Goal: Check status

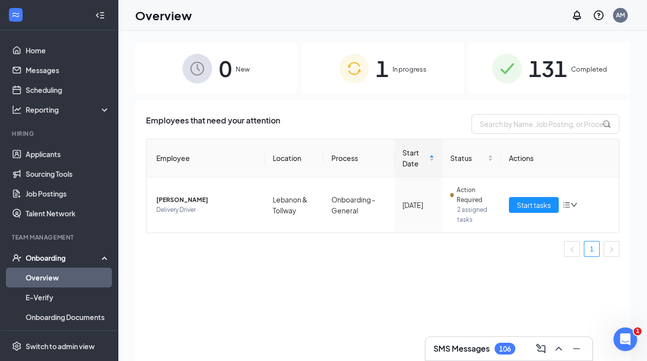
click at [547, 86] on div "131 Completed" at bounding box center [550, 68] width 162 height 52
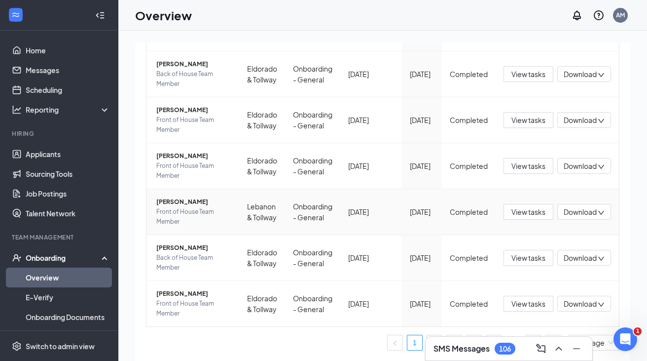
scroll to position [44, 0]
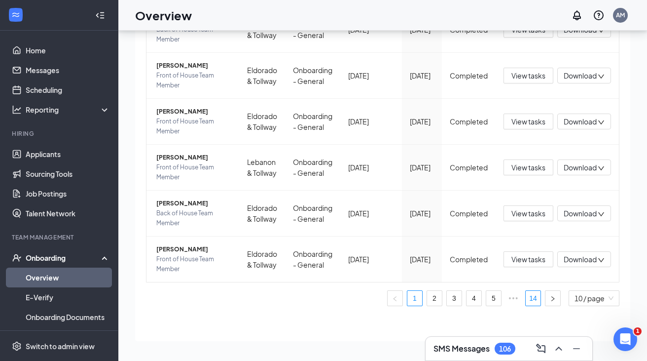
click at [534, 299] on link "14" at bounding box center [533, 298] width 15 height 15
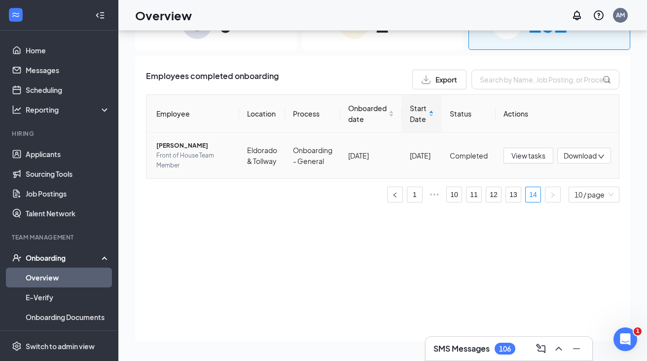
click at [184, 147] on span "[PERSON_NAME]" at bounding box center [193, 146] width 75 height 10
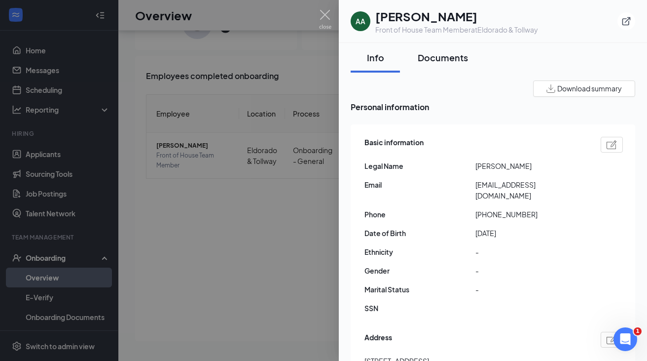
click at [429, 62] on div "Documents" at bounding box center [443, 57] width 50 height 12
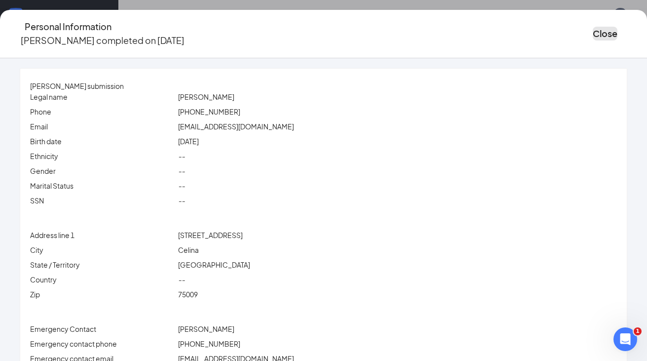
click at [593, 27] on button "Close" at bounding box center [605, 34] width 25 height 14
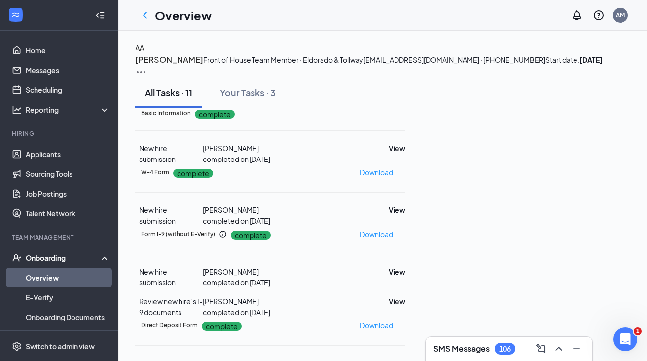
scroll to position [207, 0]
click at [406, 296] on button "View" at bounding box center [397, 301] width 17 height 11
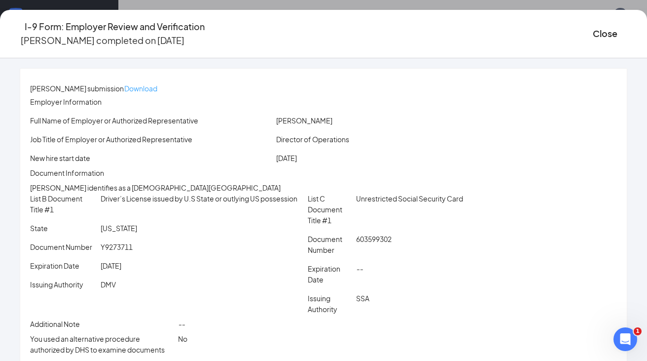
click at [157, 83] on p "Download" at bounding box center [140, 88] width 33 height 11
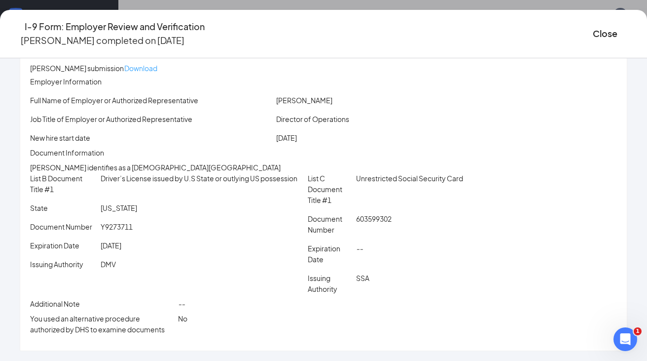
scroll to position [0, 0]
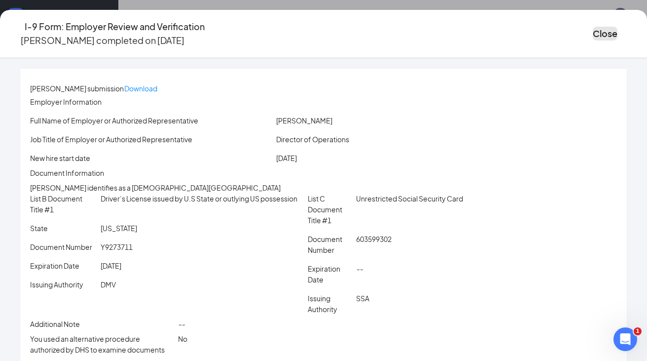
click at [593, 37] on button "Close" at bounding box center [605, 34] width 25 height 14
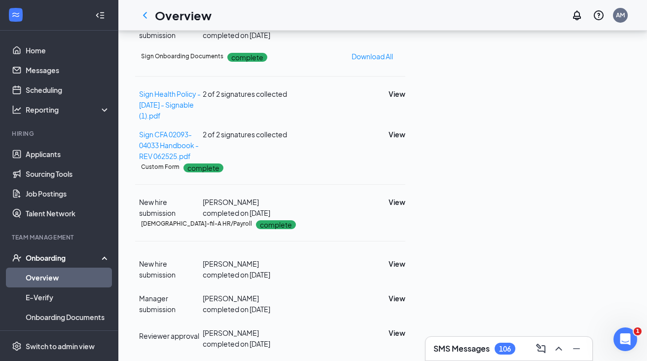
scroll to position [419, 0]
click at [406, 327] on button "View" at bounding box center [397, 332] width 17 height 11
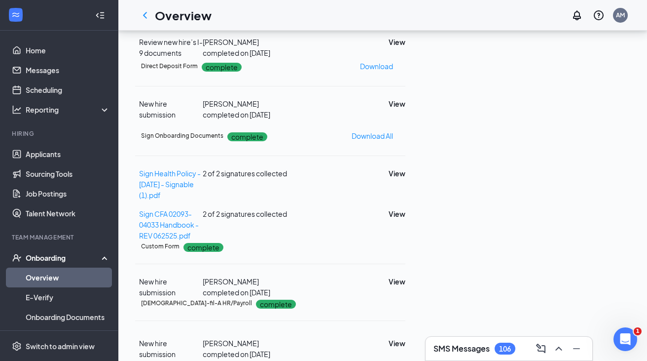
scroll to position [0, 0]
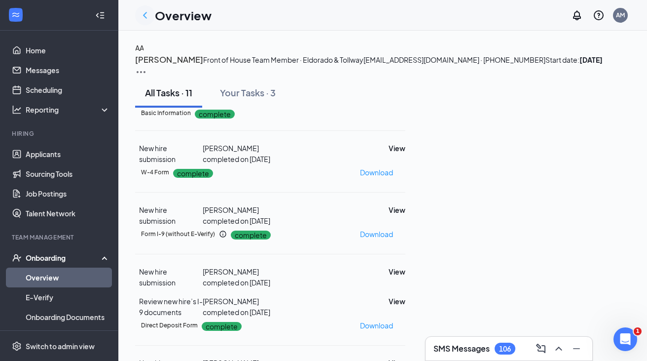
click at [148, 15] on icon "ChevronLeft" at bounding box center [145, 15] width 12 height 12
